Goal: Navigation & Orientation: Find specific page/section

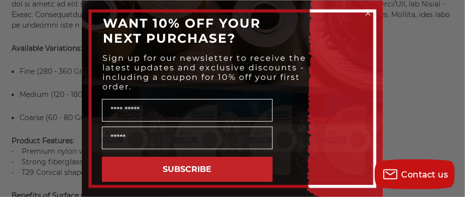
scroll to position [602, 0]
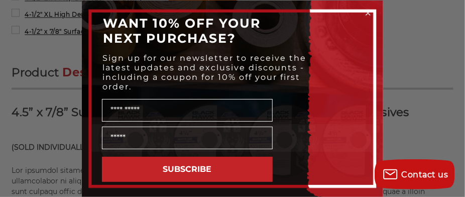
click at [366, 13] on icon "Close dialog" at bounding box center [368, 13] width 4 height 4
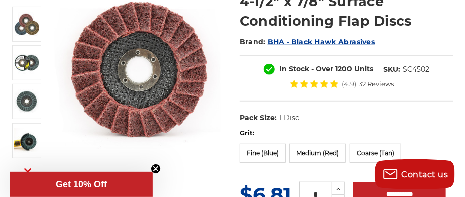
scroll to position [100, 0]
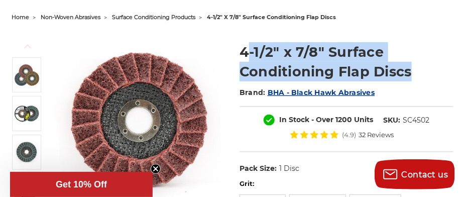
drag, startPoint x: 244, startPoint y: 49, endPoint x: 422, endPoint y: 66, distance: 178.9
click at [422, 66] on h1 "4-1/2" x 7/8" Surface Conditioning Flap Discs" at bounding box center [346, 61] width 214 height 39
drag, startPoint x: 422, startPoint y: 66, endPoint x: 428, endPoint y: 65, distance: 6.0
click at [423, 65] on h1 "4-1/2" x 7/8" Surface Conditioning Flap Discs" at bounding box center [346, 61] width 214 height 39
click at [218, 41] on img at bounding box center [140, 123] width 171 height 171
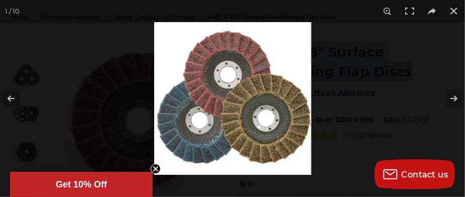
click at [240, 55] on img at bounding box center [232, 98] width 157 height 153
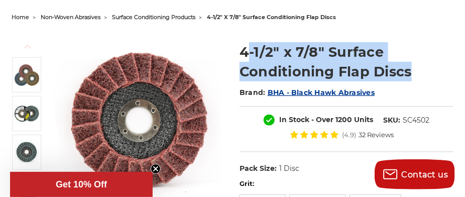
click at [220, 48] on img at bounding box center [140, 123] width 171 height 171
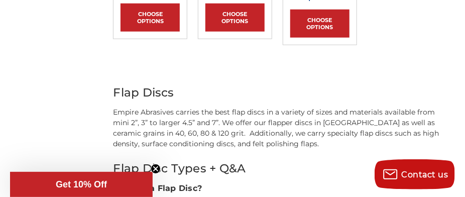
scroll to position [1254, 0]
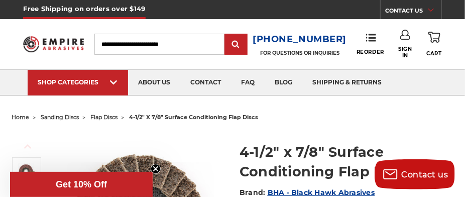
click at [99, 116] on span "flap discs" at bounding box center [103, 116] width 27 height 7
